Goal: Transaction & Acquisition: Purchase product/service

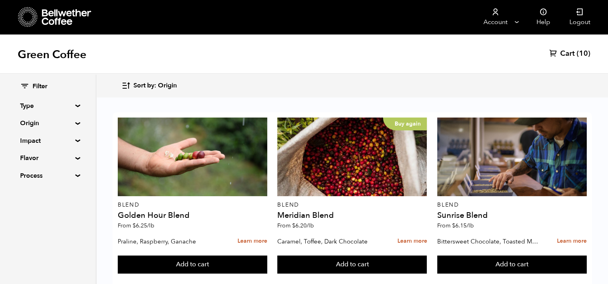
click at [572, 55] on span "Cart" at bounding box center [567, 54] width 14 height 10
click at [582, 55] on span "(10)" at bounding box center [584, 54] width 14 height 10
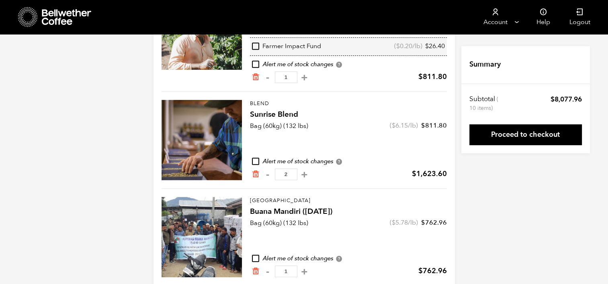
scroll to position [429, 0]
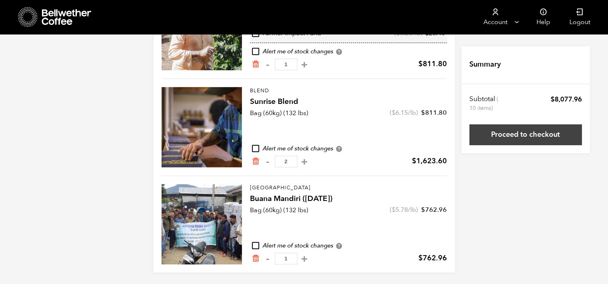
click at [506, 132] on link "Proceed to checkout" at bounding box center [525, 135] width 112 height 21
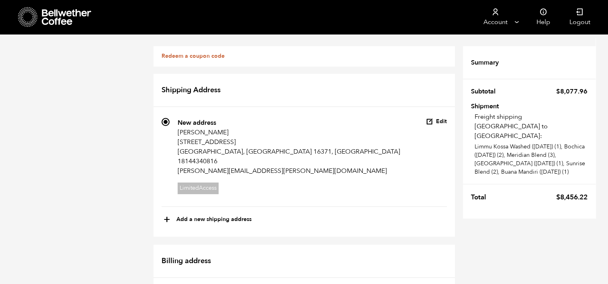
click at [178, 221] on button "+ Add a new shipping address" at bounding box center [208, 220] width 88 height 14
select select
checkbox input "false"
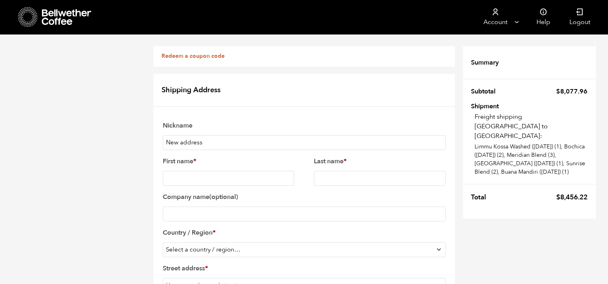
click at [200, 139] on input "New address" at bounding box center [304, 142] width 283 height 15
drag, startPoint x: 201, startPoint y: 140, endPoint x: 155, endPoint y: 139, distance: 45.8
click at [189, 180] on input "First name *" at bounding box center [229, 178] width 132 height 15
click at [168, 138] on input "New address" at bounding box center [304, 142] width 283 height 15
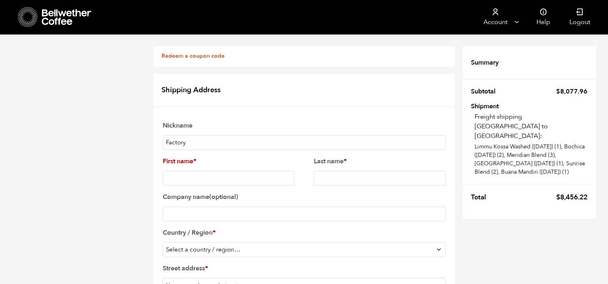
type input "Factory"
type input "Wendy"
type input "Clawson"
